Goal: Task Accomplishment & Management: Manage account settings

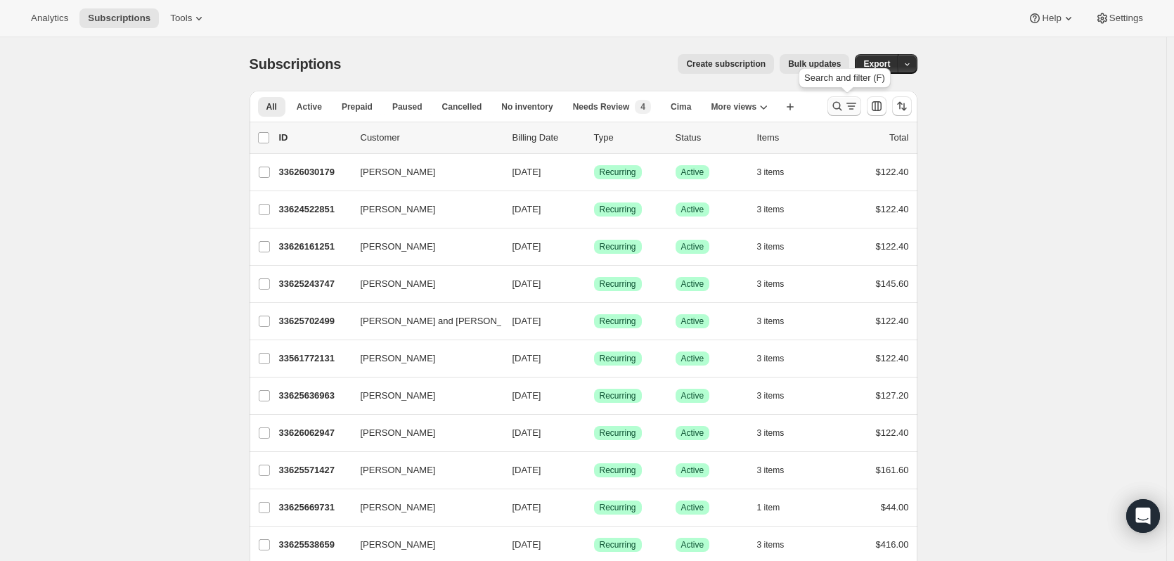
click at [836, 108] on icon "Search and filter results" at bounding box center [836, 106] width 9 height 9
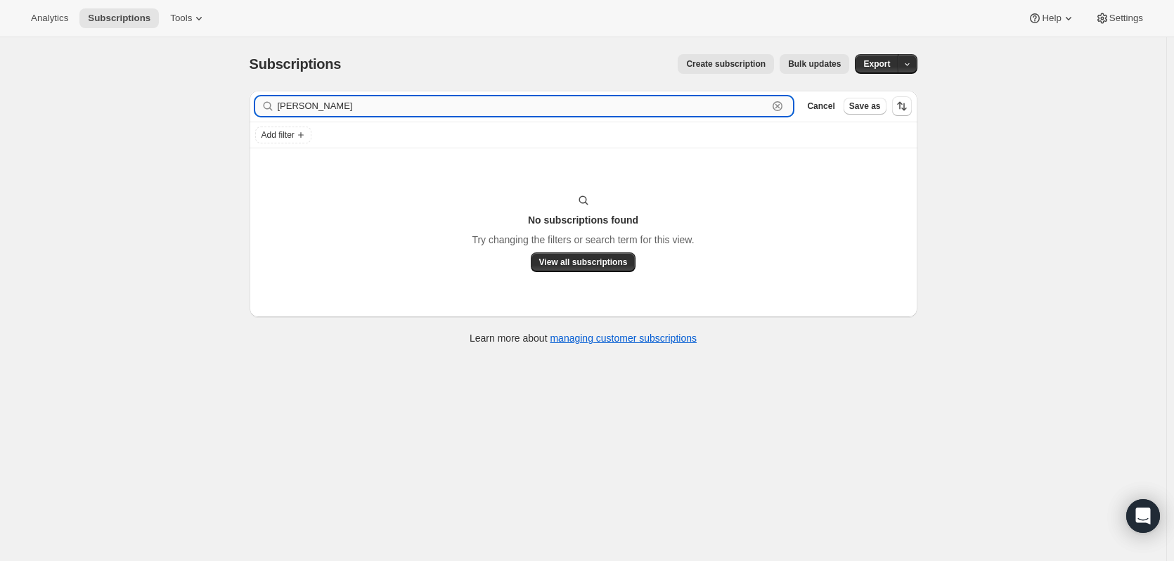
click at [597, 102] on input "Joshua Lim" at bounding box center [523, 106] width 491 height 20
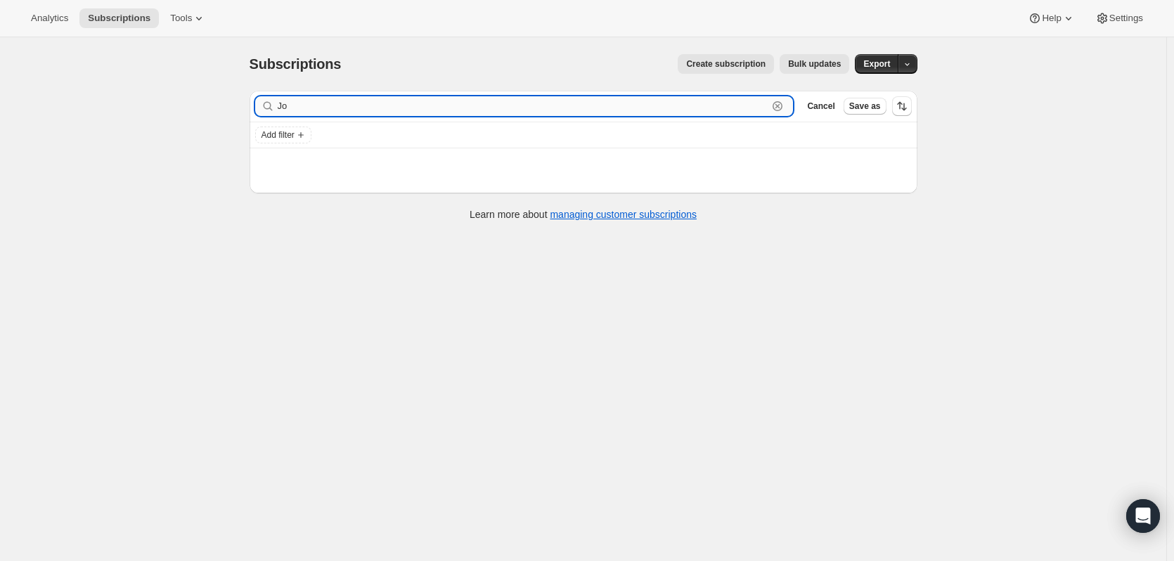
type input "J"
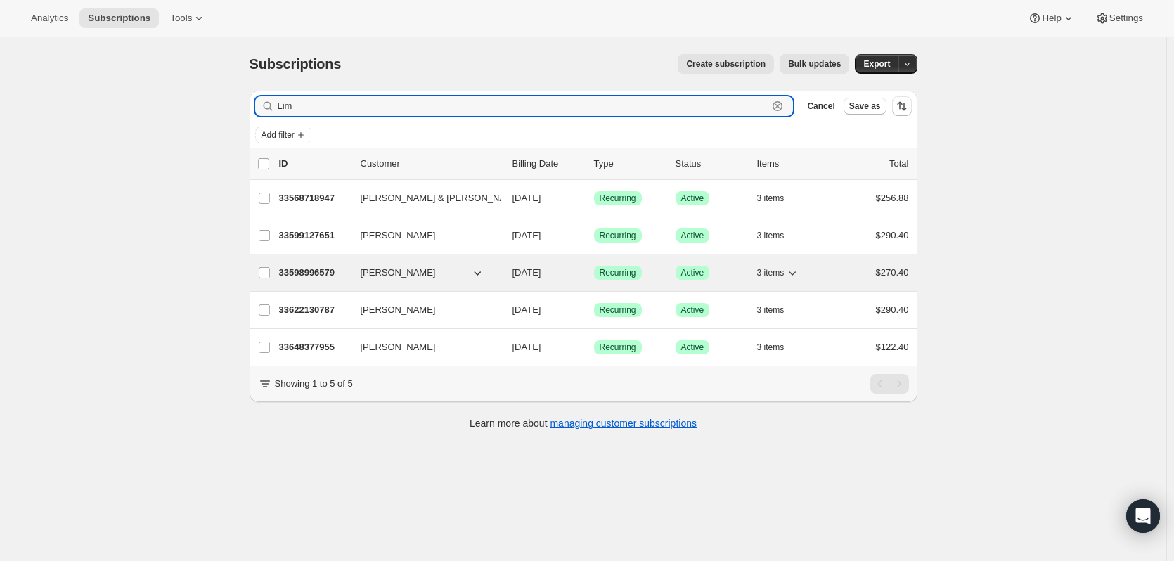
type input "Lim"
click at [318, 266] on p "33598996579" at bounding box center [314, 273] width 70 height 14
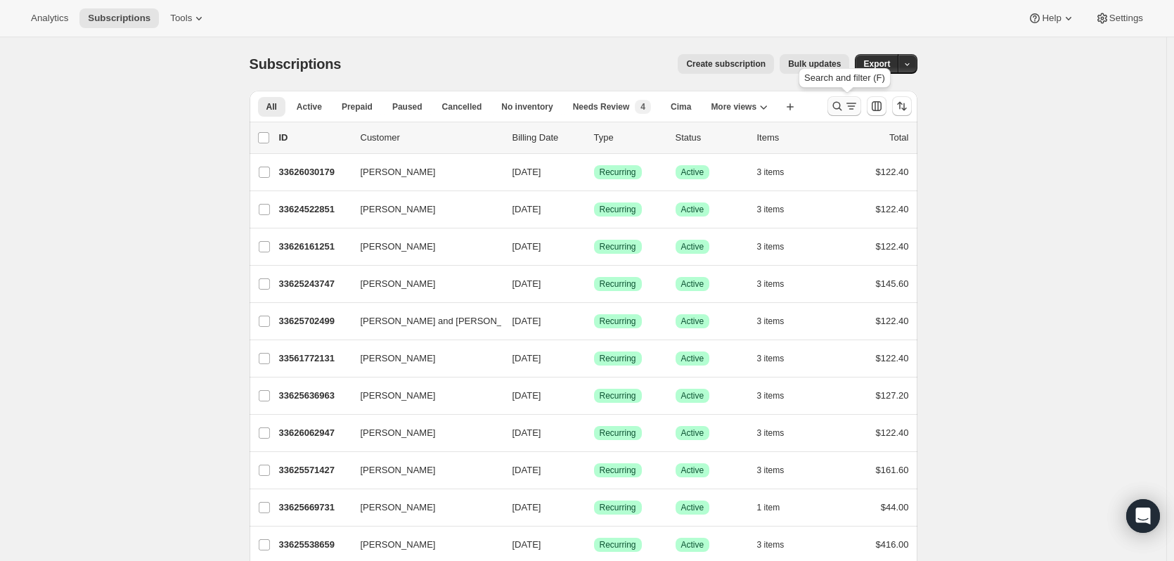
click at [840, 105] on icon "Search and filter results" at bounding box center [837, 106] width 14 height 14
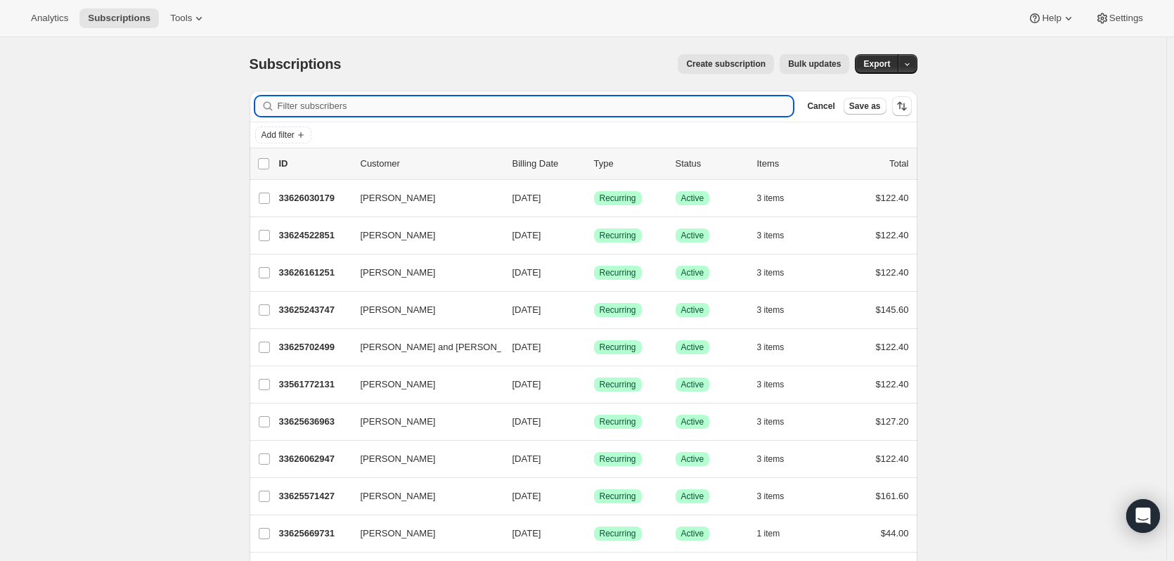
click at [680, 110] on input "Filter subscribers" at bounding box center [536, 106] width 516 height 20
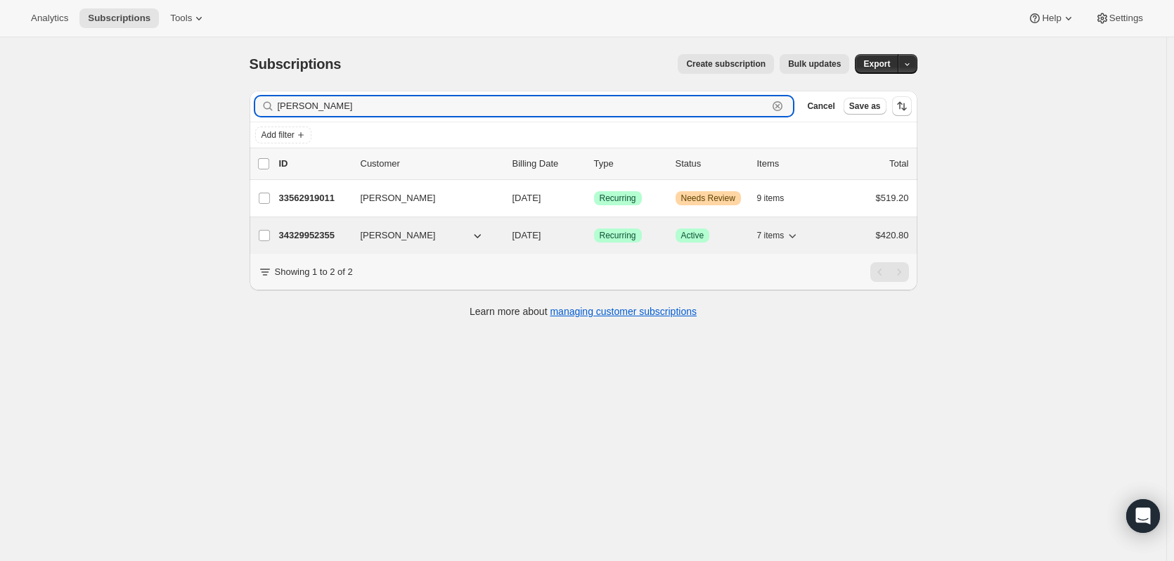
type input "martha barnes"
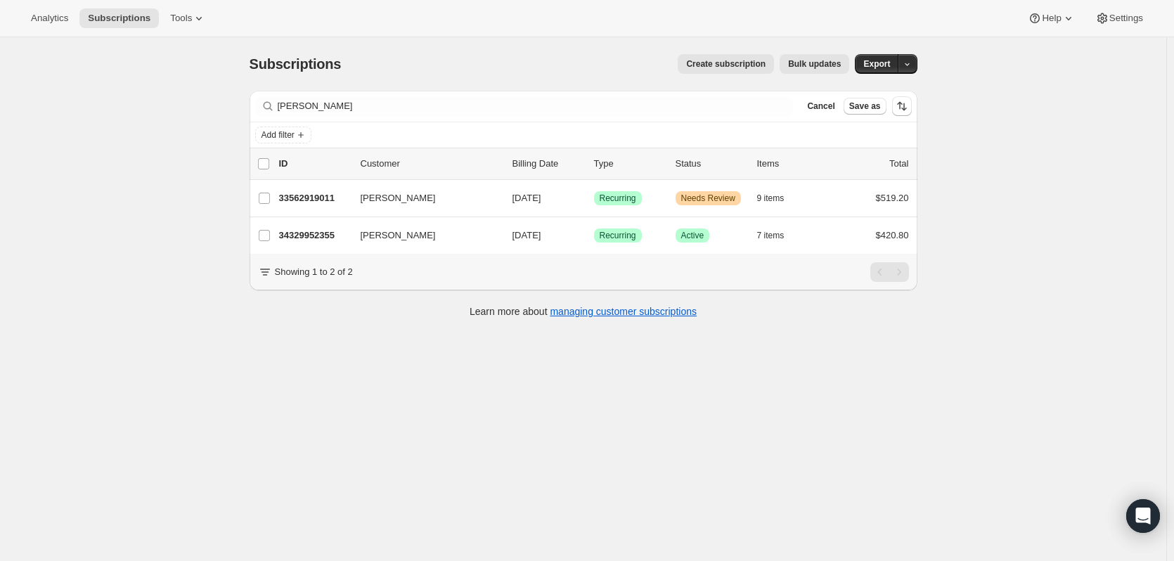
drag, startPoint x: 304, startPoint y: 236, endPoint x: 238, endPoint y: 322, distance: 108.7
click at [238, 322] on div "Subscriptions. This page is ready Subscriptions Create subscription Bulk update…" at bounding box center [583, 184] width 701 height 295
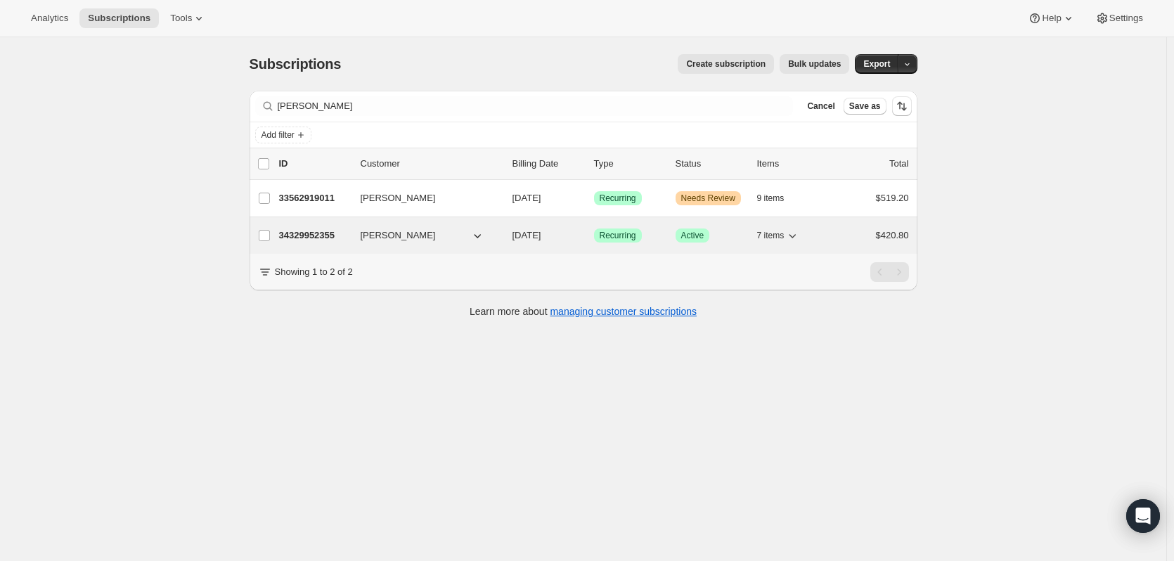
click at [291, 238] on p "34329952355" at bounding box center [314, 235] width 70 height 14
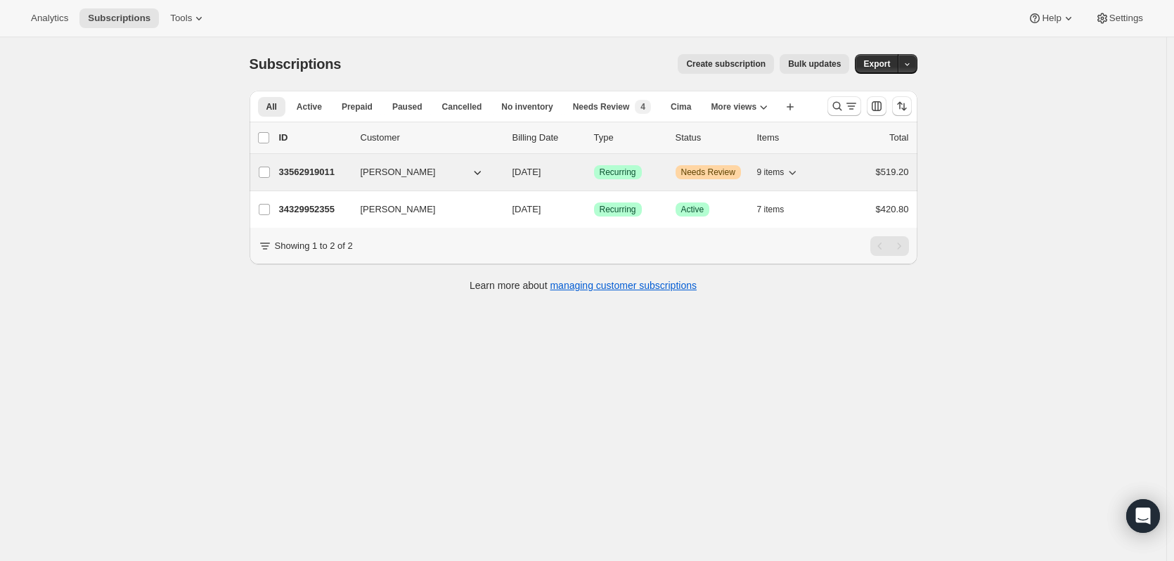
click at [308, 167] on p "33562919011" at bounding box center [314, 172] width 70 height 14
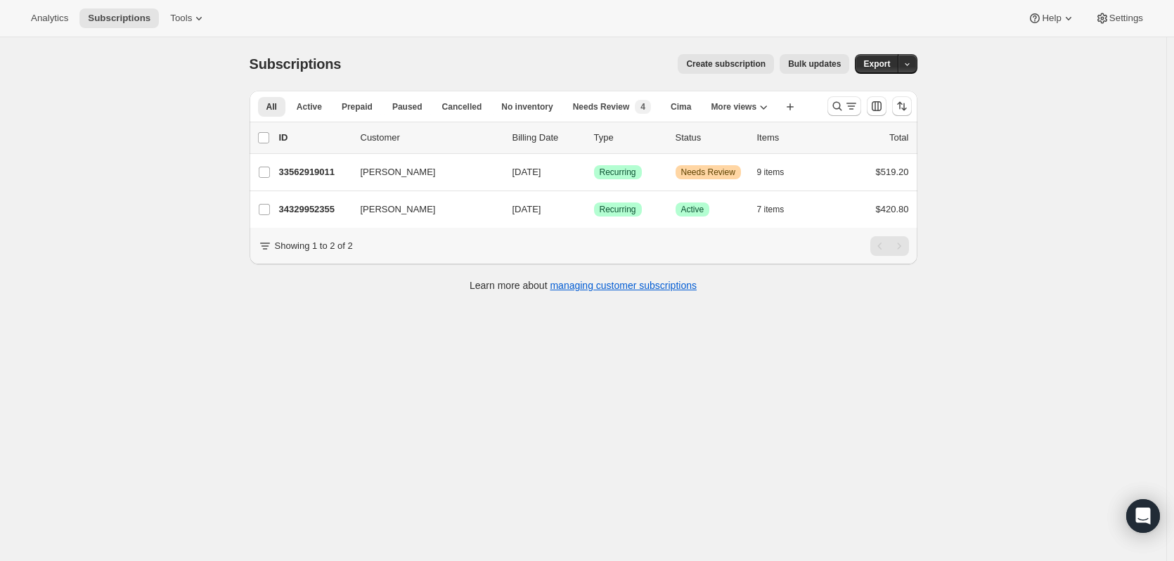
click at [610, 405] on div "Subscriptions. This page is ready Subscriptions Create subscription Bulk update…" at bounding box center [583, 317] width 1166 height 561
click at [844, 101] on icon "Search and filter results" at bounding box center [837, 106] width 14 height 14
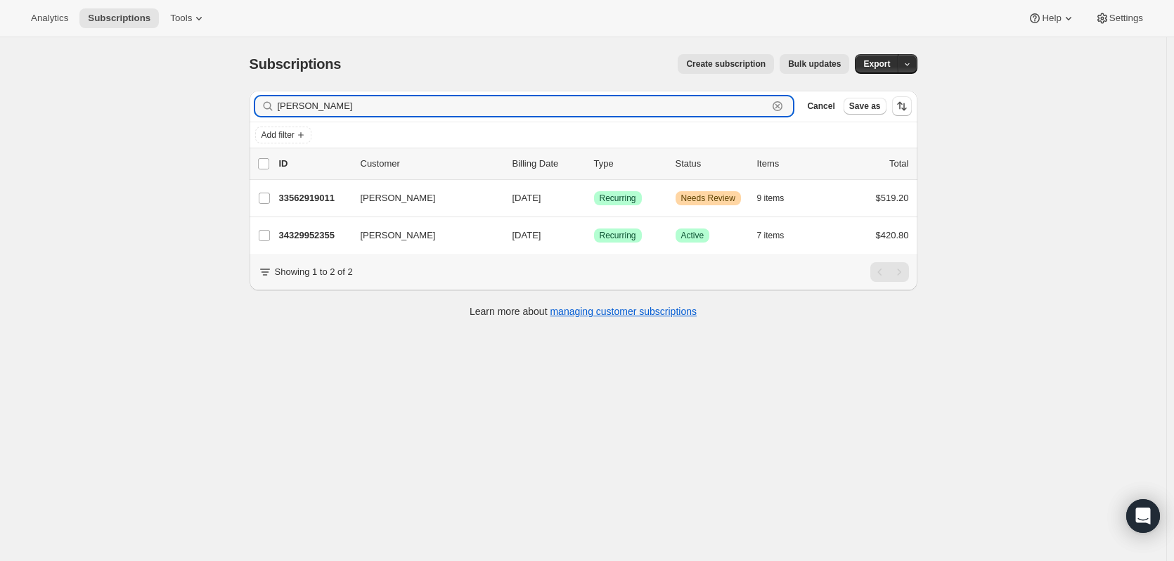
click at [782, 103] on icon "button" at bounding box center [777, 106] width 14 height 14
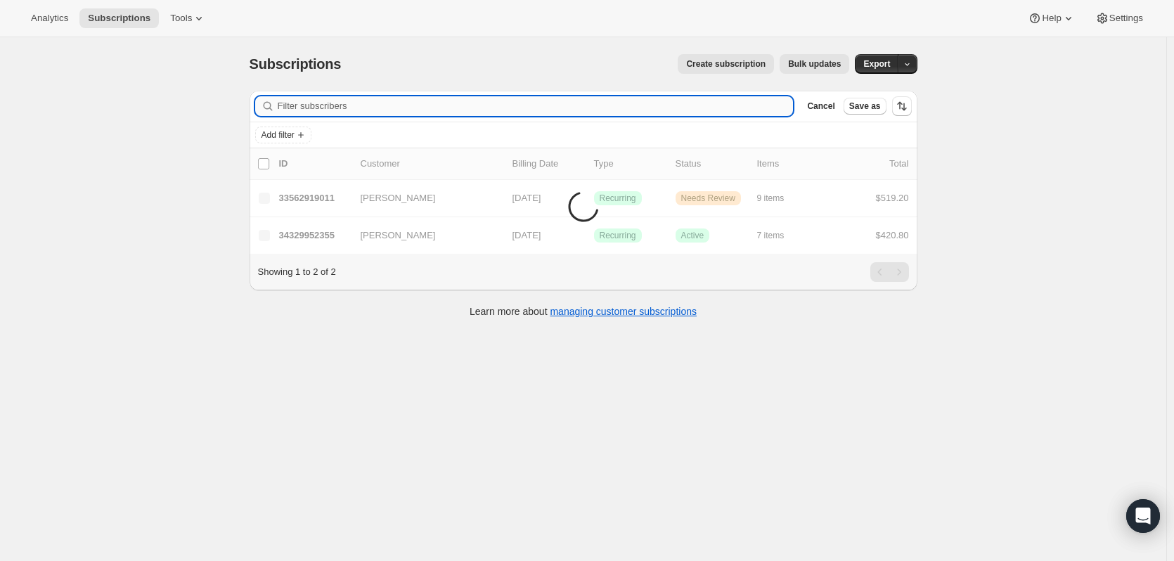
paste input "[PERSON_NAME]"
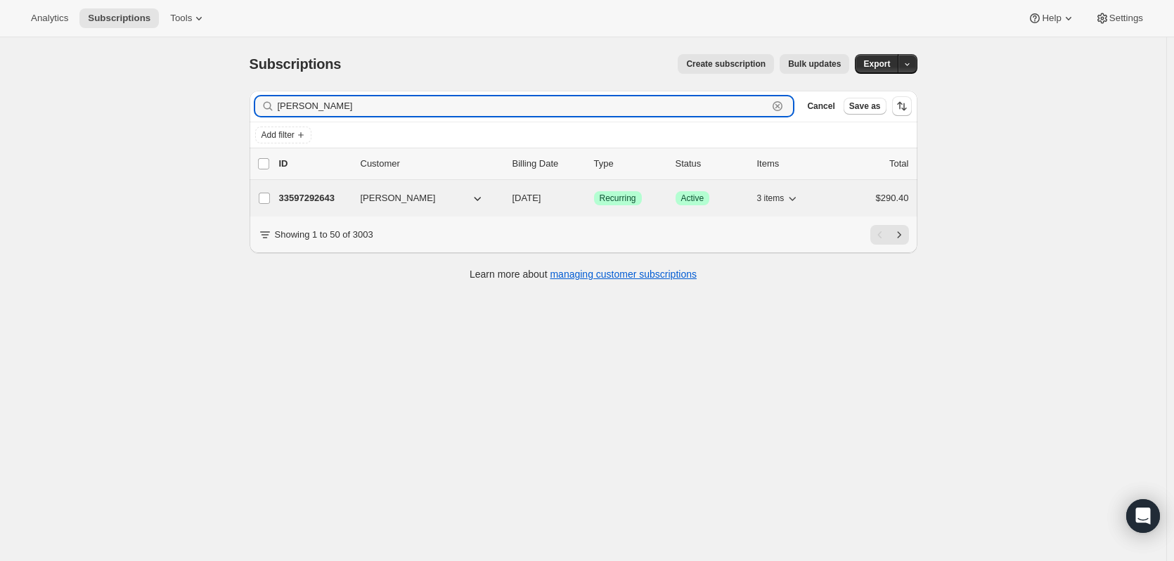
type input "[PERSON_NAME]"
click at [320, 198] on p "33597292643" at bounding box center [314, 198] width 70 height 14
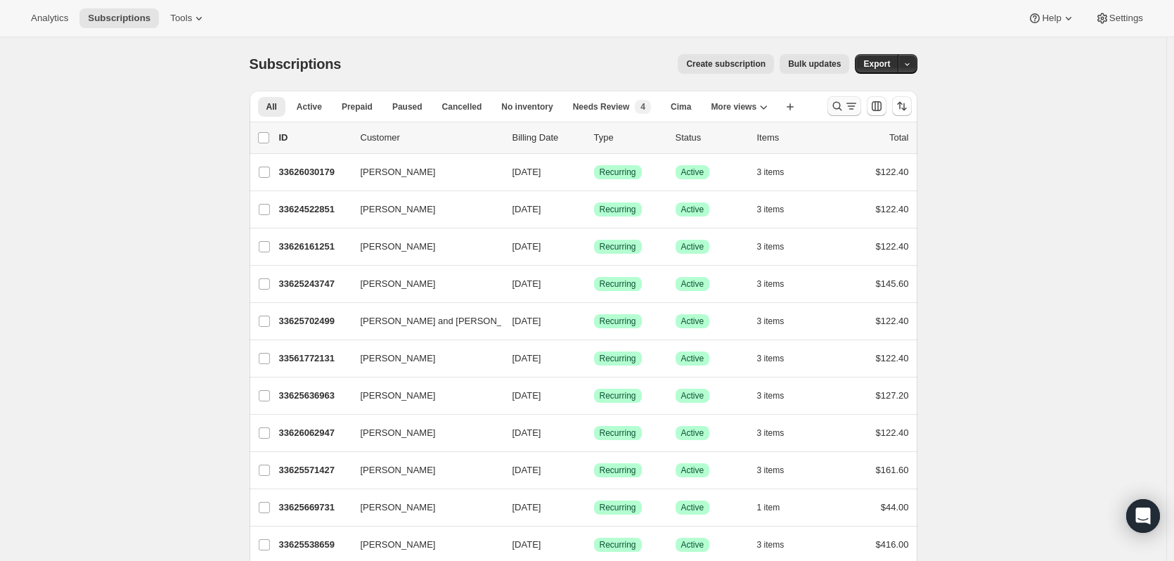
click at [840, 104] on icon "Search and filter results" at bounding box center [837, 106] width 14 height 14
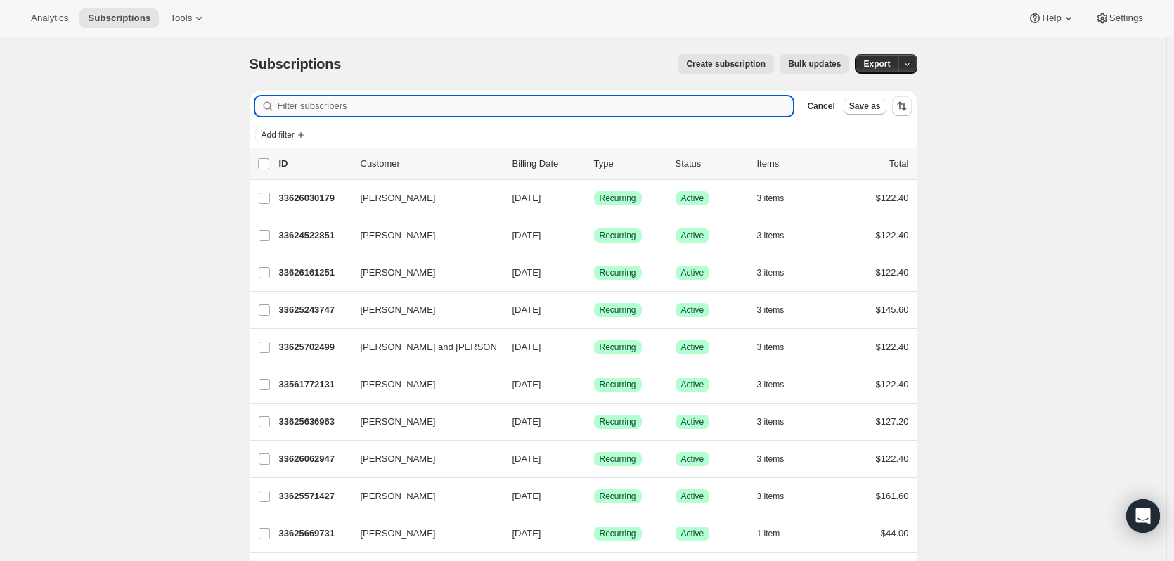
paste input "shahna_cole@hotmail.com"
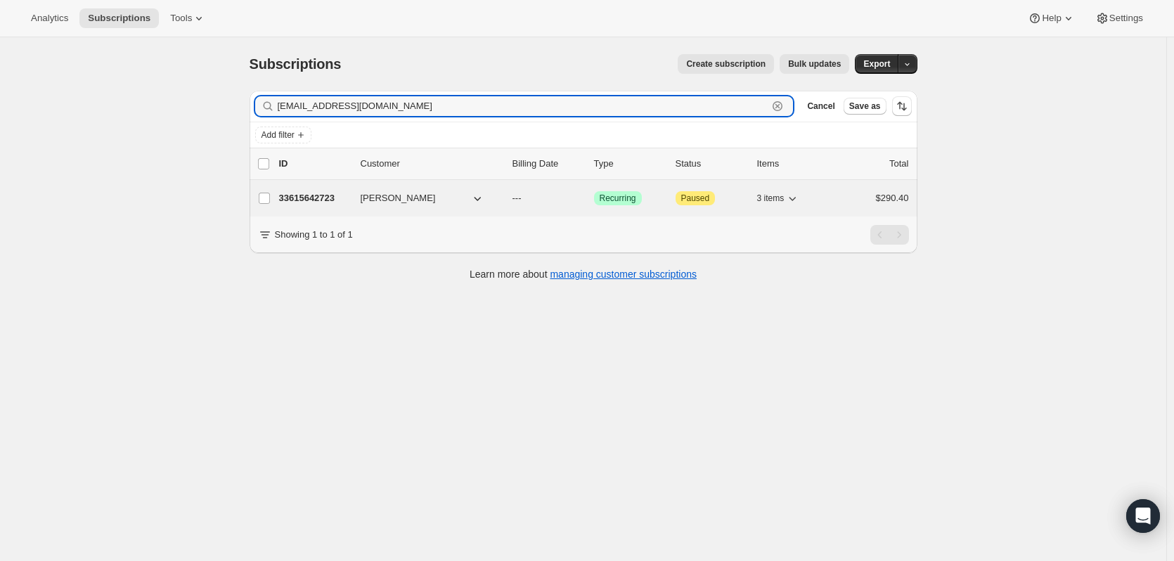
type input "shahna_cole@hotmail.com"
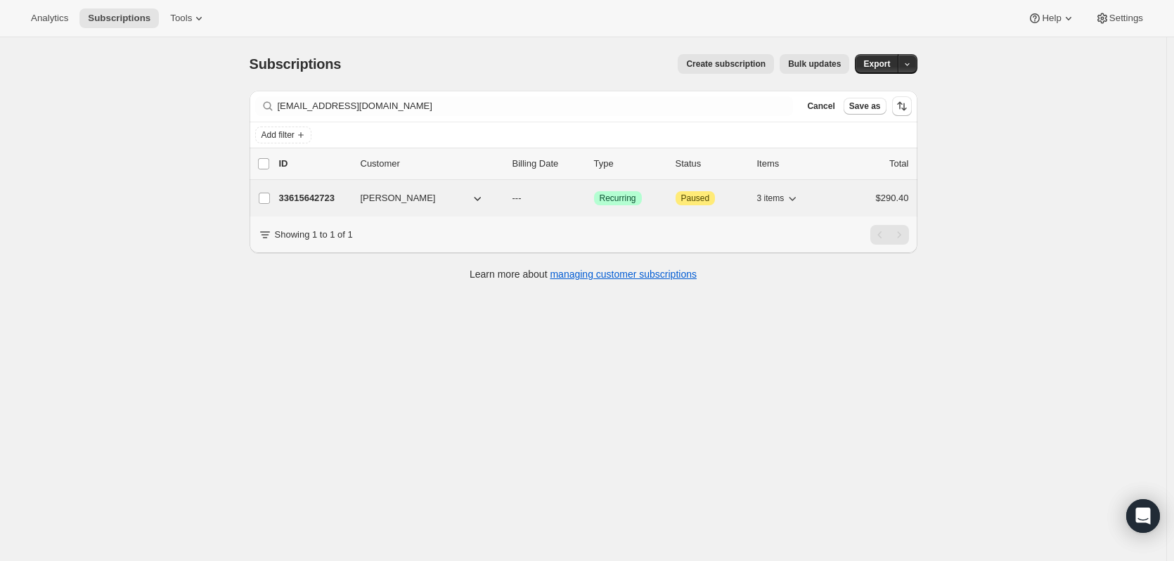
click at [312, 195] on p "33615642723" at bounding box center [314, 198] width 70 height 14
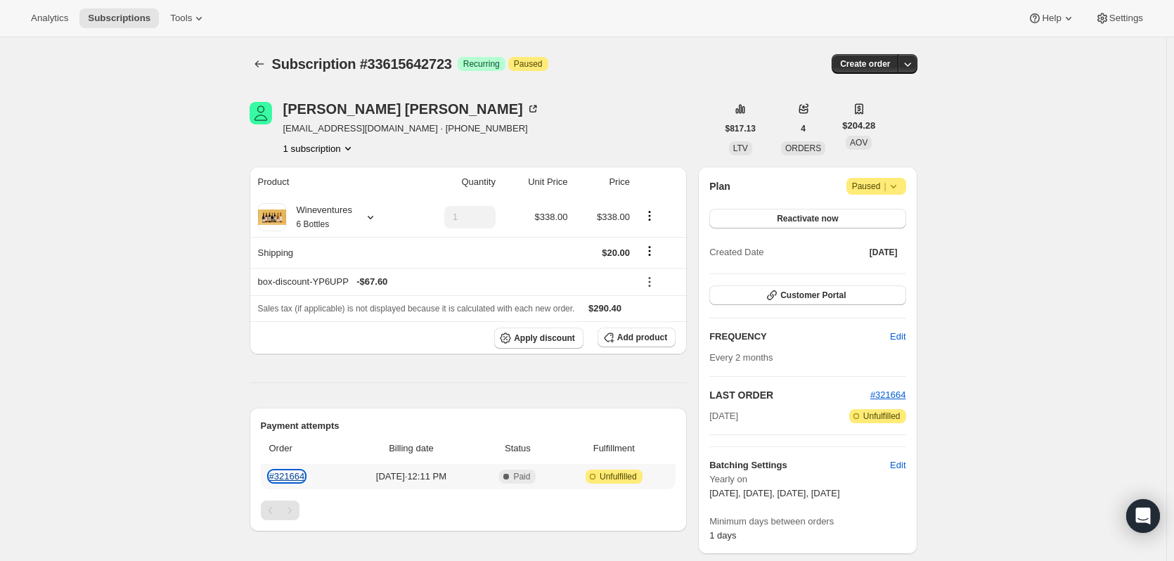
click at [297, 475] on link "#321664" at bounding box center [287, 476] width 36 height 11
